Goal: Navigation & Orientation: Find specific page/section

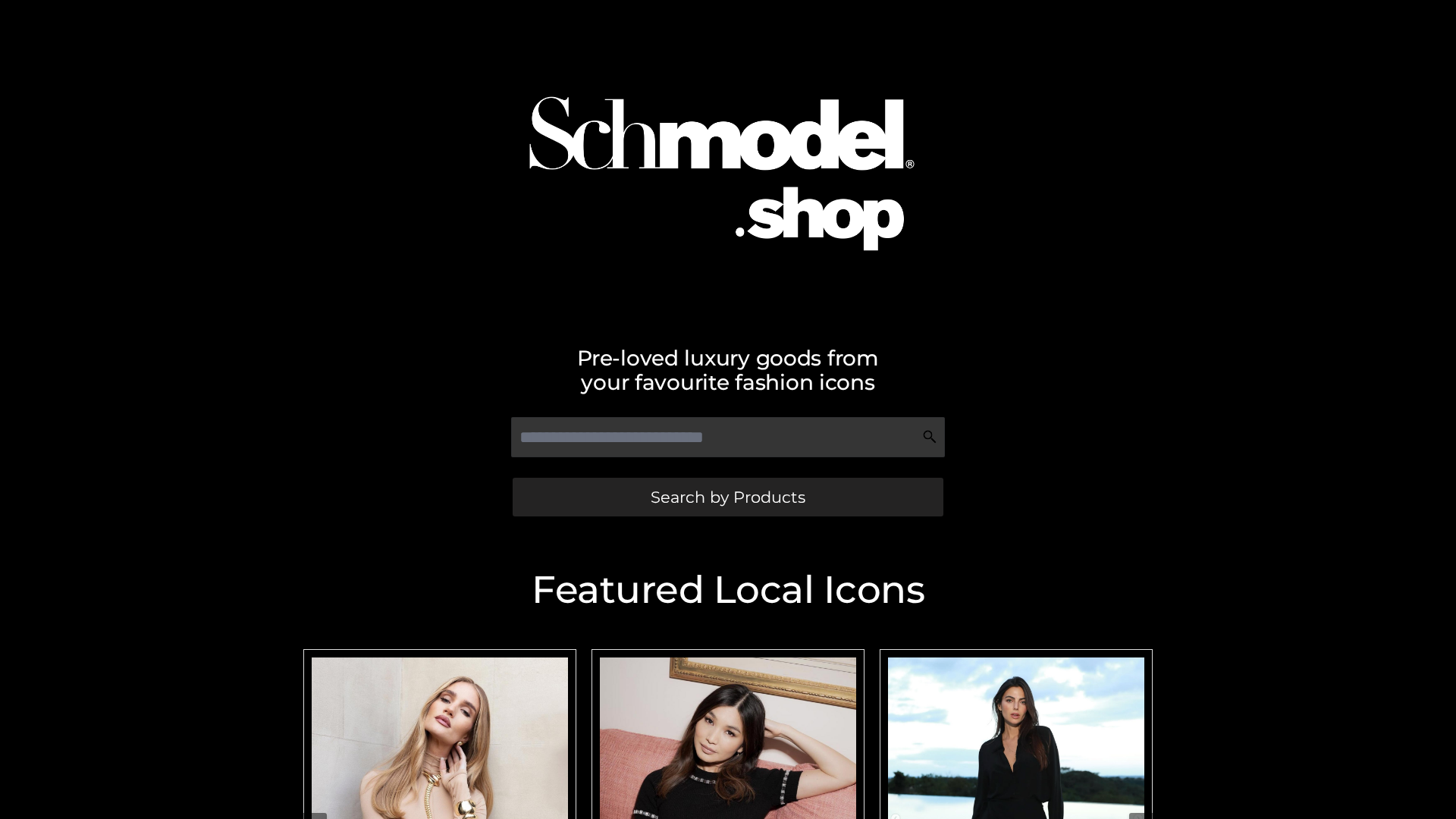
click at [727, 497] on span "Search by Products" at bounding box center [727, 497] width 154 height 16
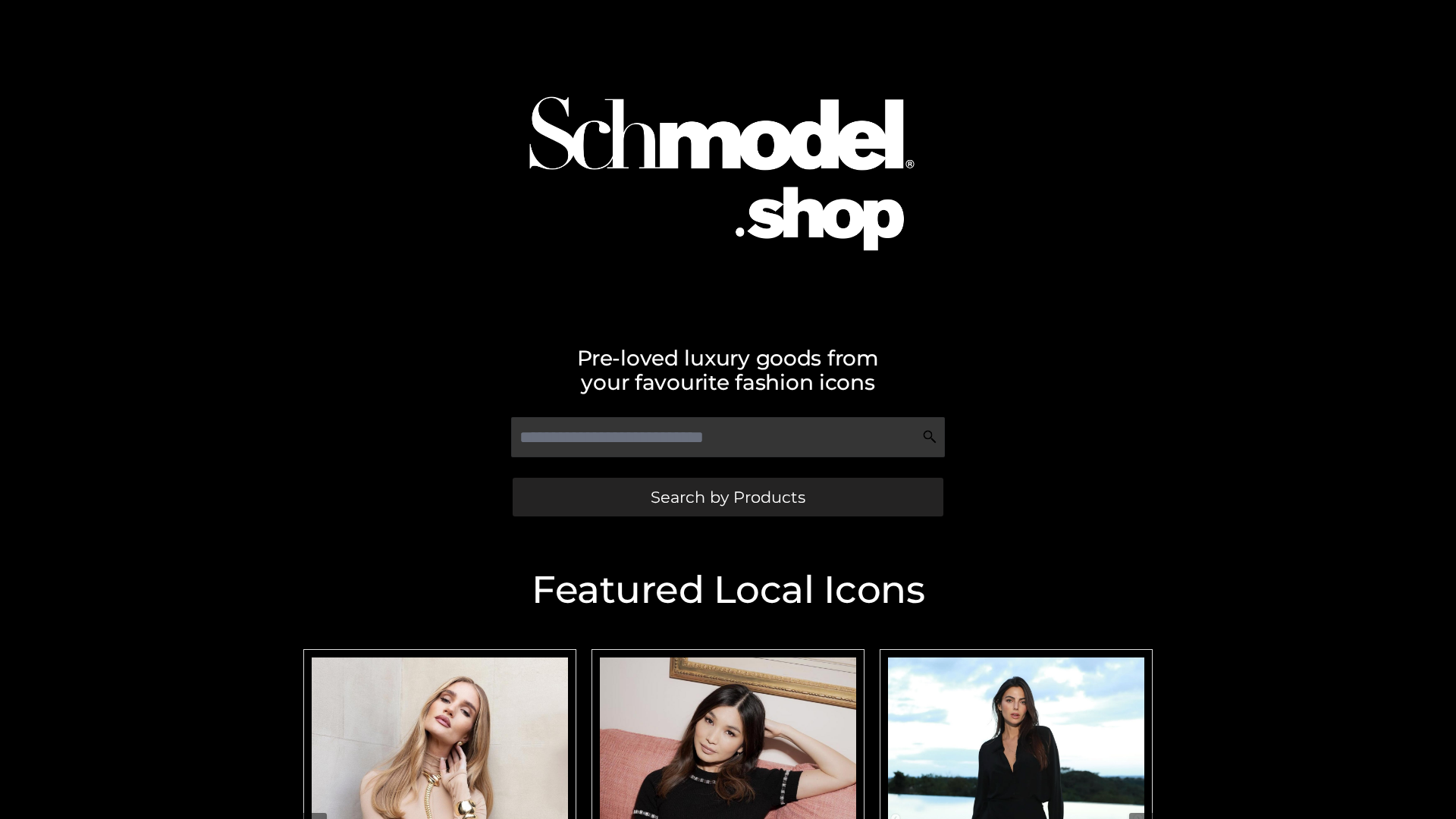
click at [727, 497] on span "Search by Products" at bounding box center [727, 497] width 154 height 16
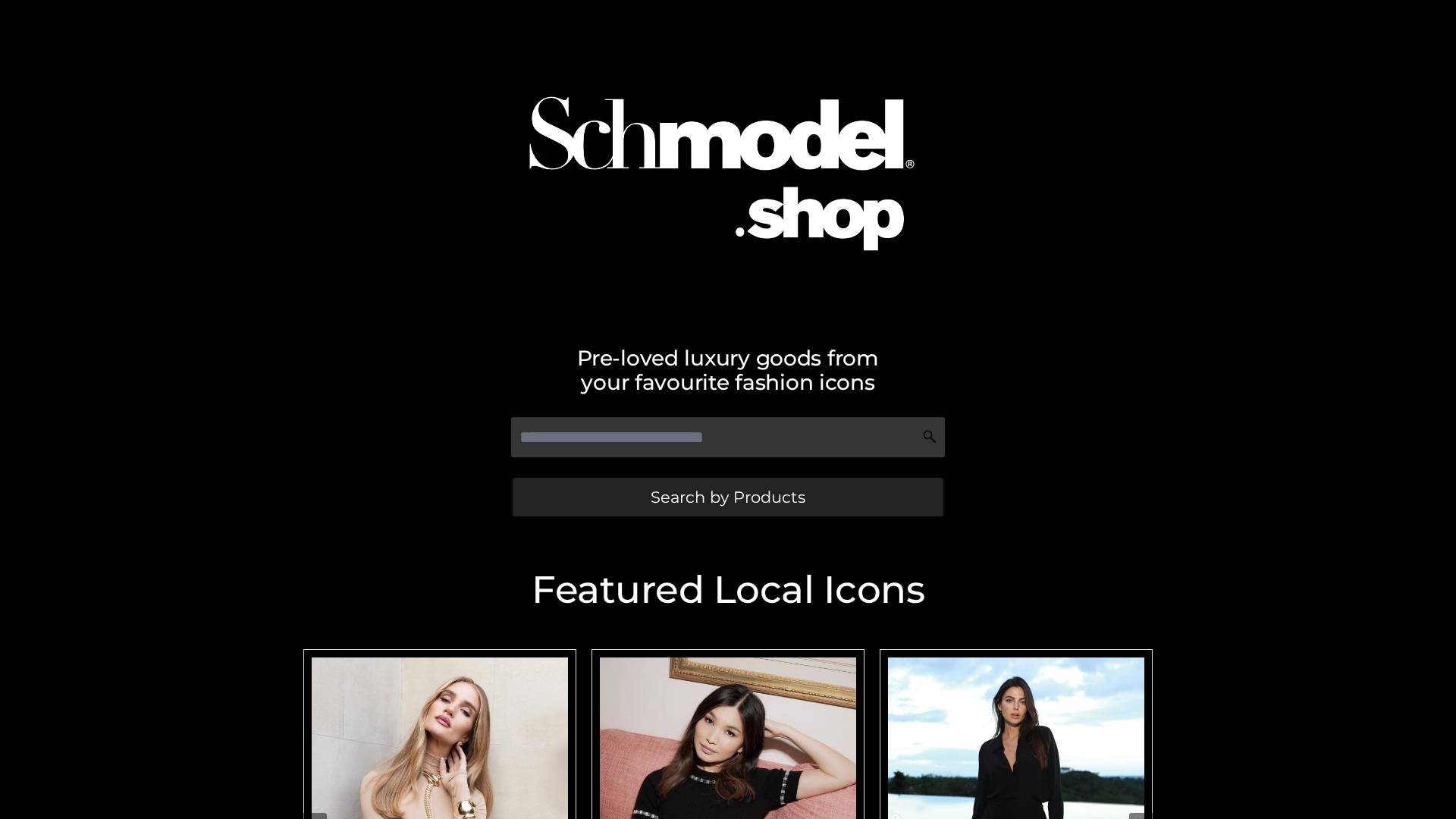
click at [727, 497] on span "Search by Products" at bounding box center [727, 497] width 154 height 16
